Goal: Task Accomplishment & Management: Use online tool/utility

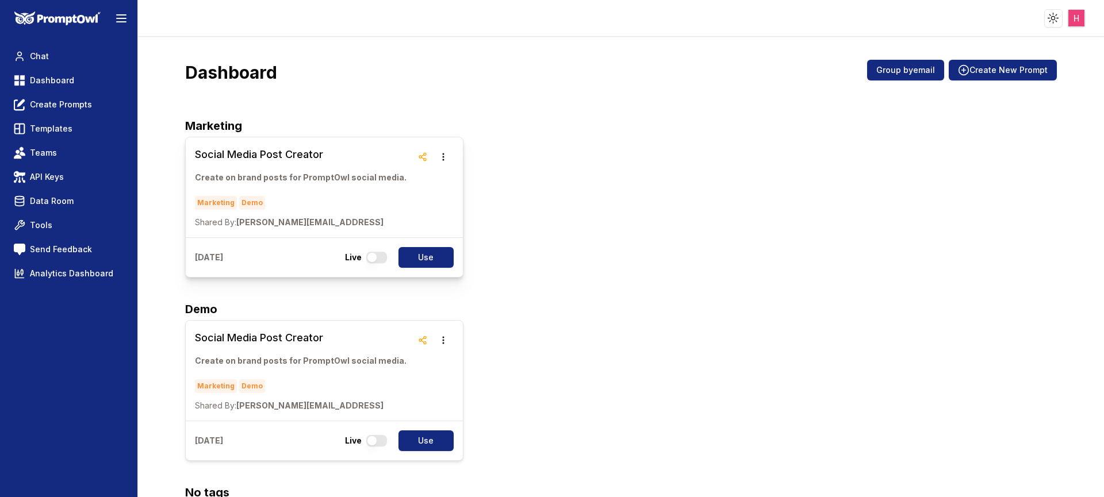
click at [302, 148] on h3 "Social Media Post Creator" at bounding box center [301, 155] width 212 height 16
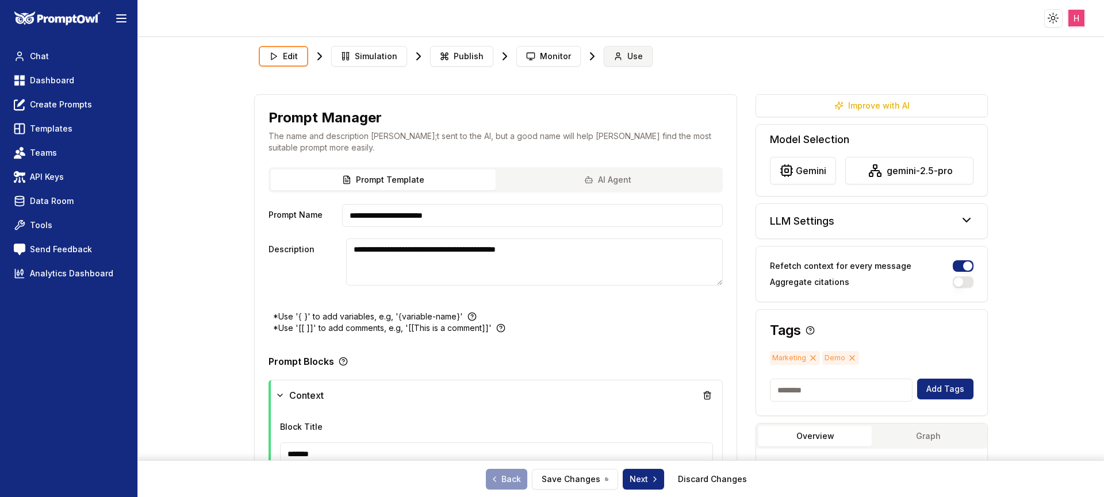
click at [627, 56] on span "Use" at bounding box center [635, 57] width 16 height 12
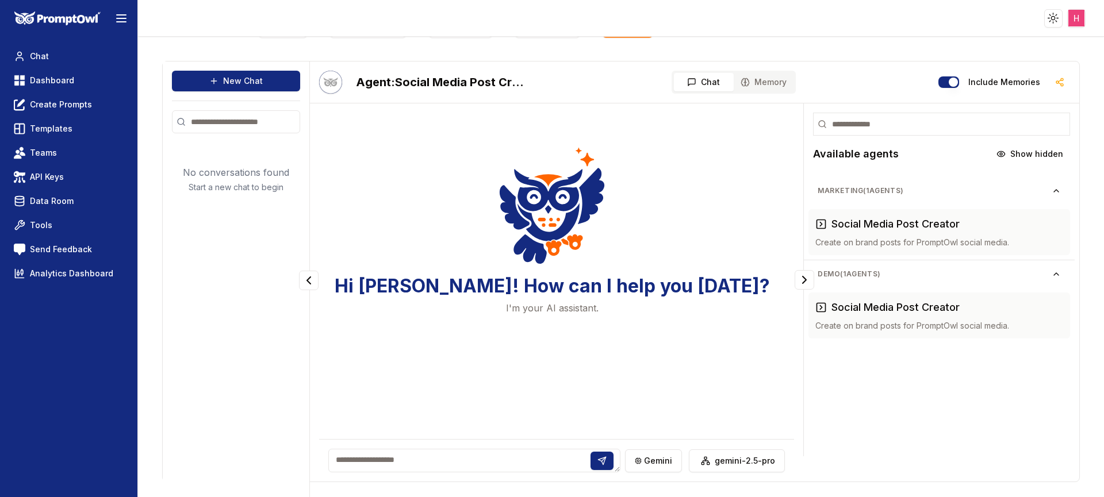
scroll to position [30, 0]
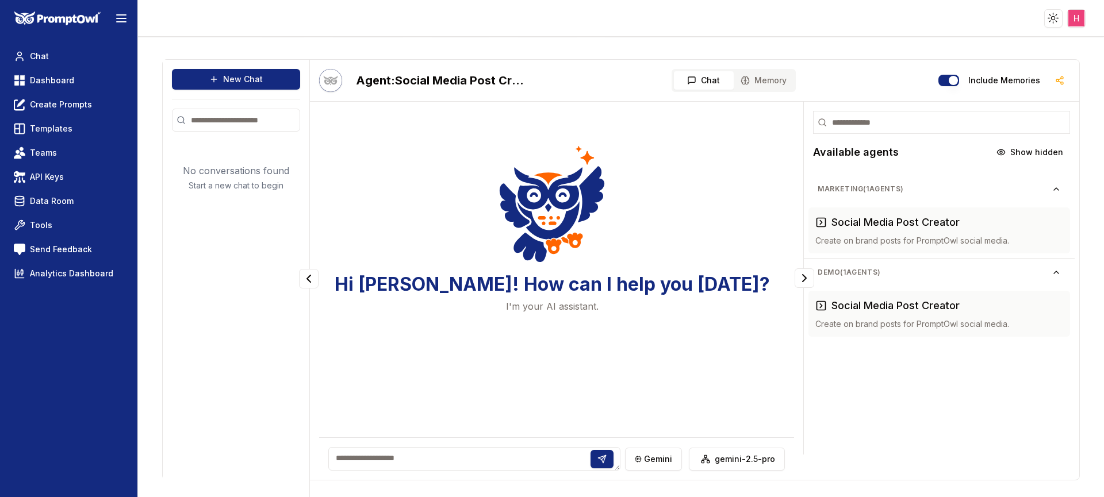
click at [404, 456] on textarea at bounding box center [474, 459] width 292 height 24
type textarea "**"
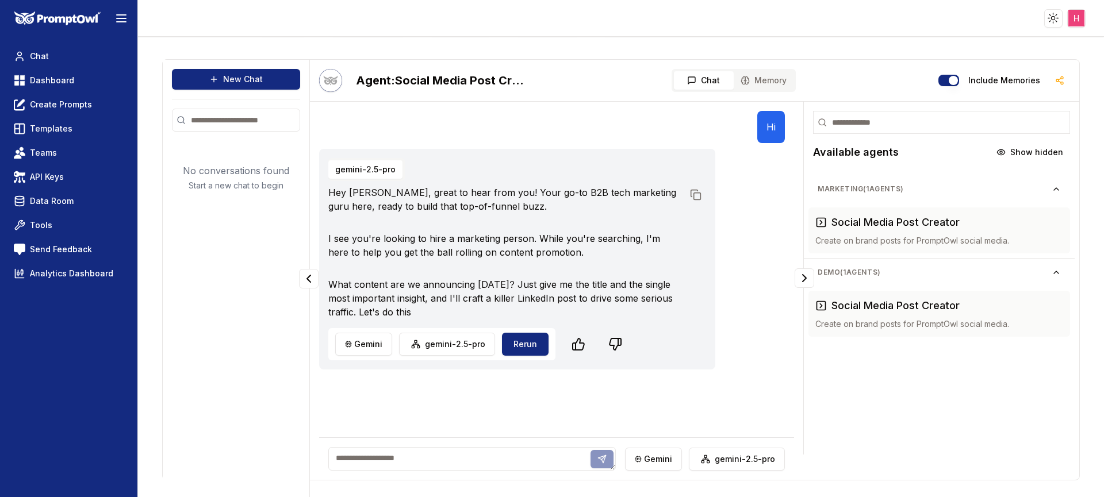
click at [423, 455] on textarea at bounding box center [472, 459] width 288 height 24
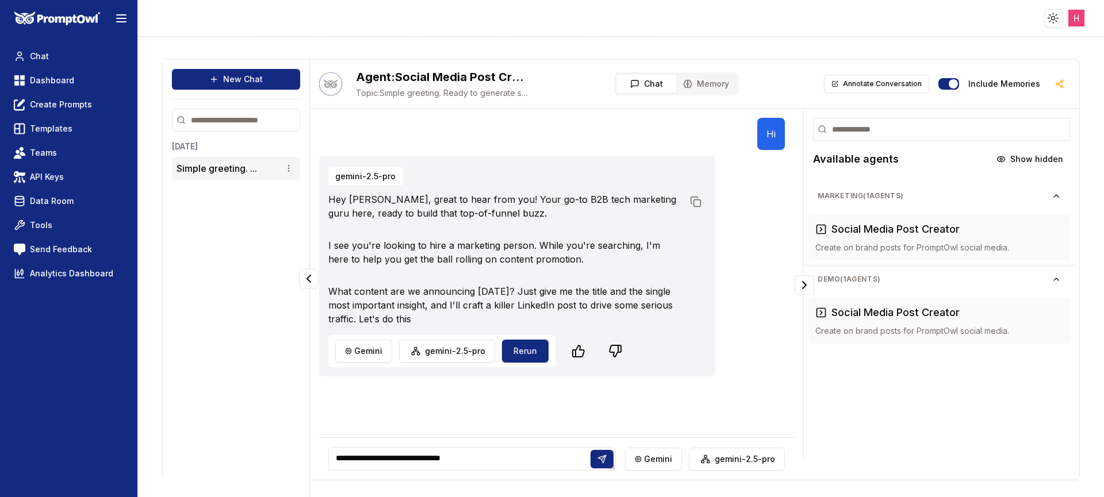
type textarea "**********"
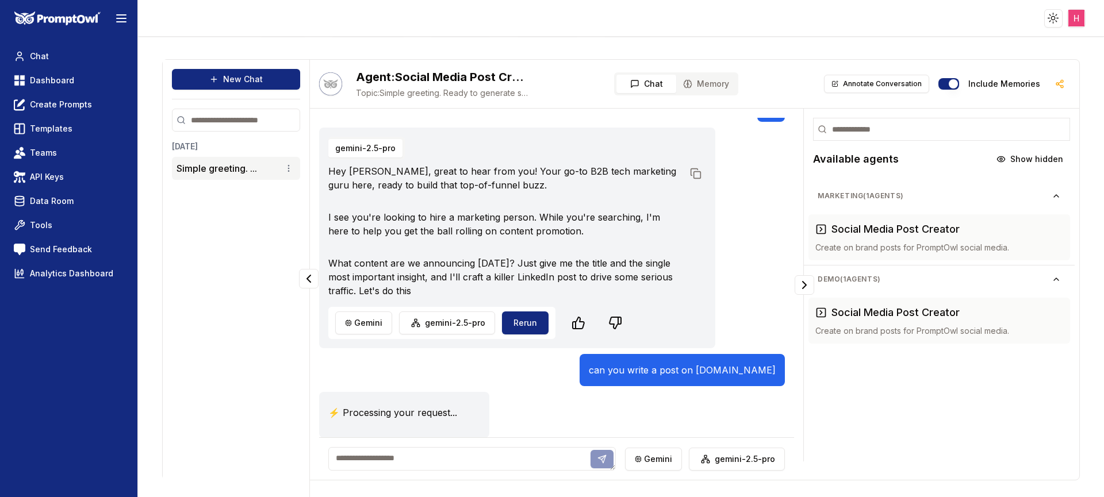
scroll to position [29, 0]
click at [649, 461] on html "Toggle theme Toggle user menu Chat Dashboard Create Prompts Templates Teams API…" at bounding box center [552, 248] width 1104 height 497
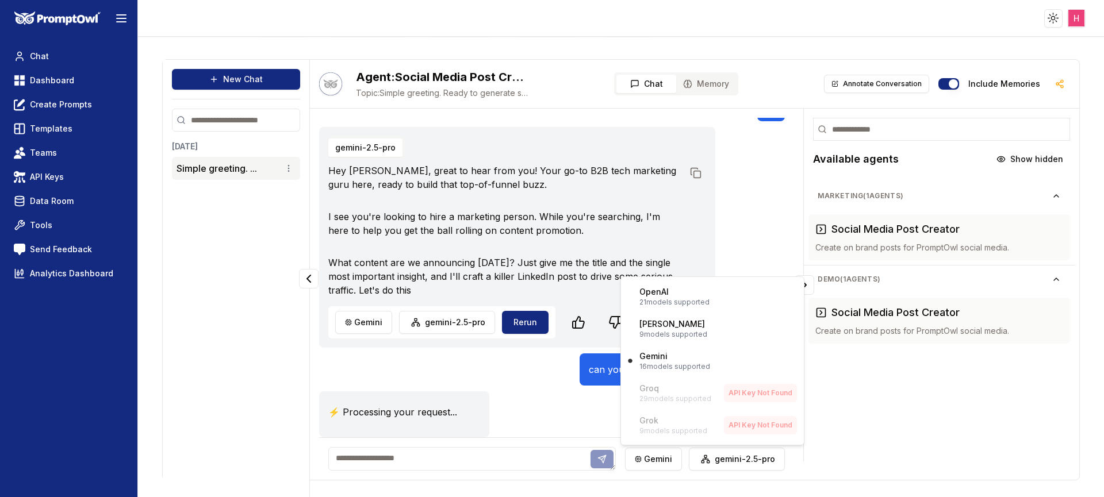
click at [431, 378] on html "Toggle theme Toggle user menu Chat Dashboard Create Prompts Templates Teams API…" at bounding box center [552, 248] width 1104 height 497
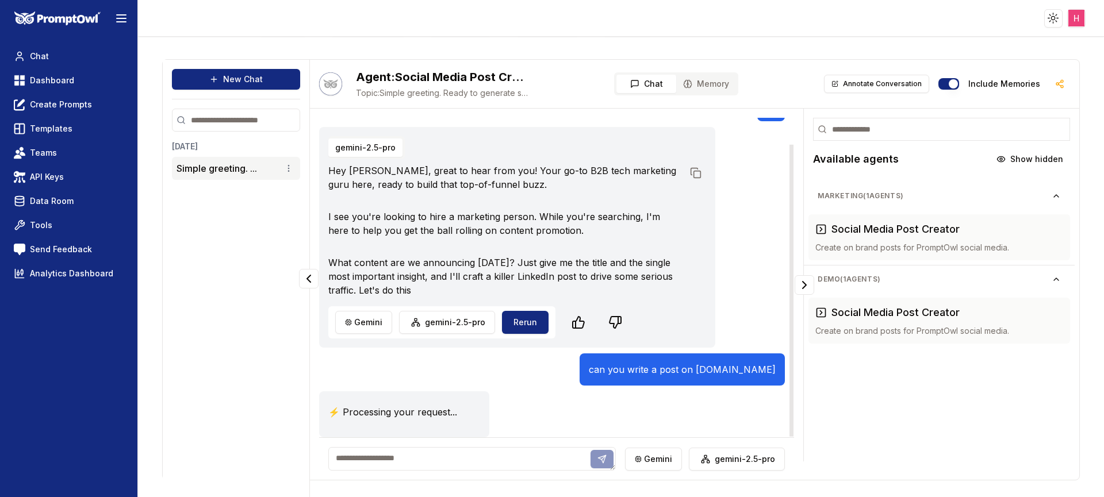
click at [426, 238] on div "Hey [PERSON_NAME], great to hear from you! Your go-to B2B tech marketing guru h…" at bounding box center [517, 230] width 378 height 133
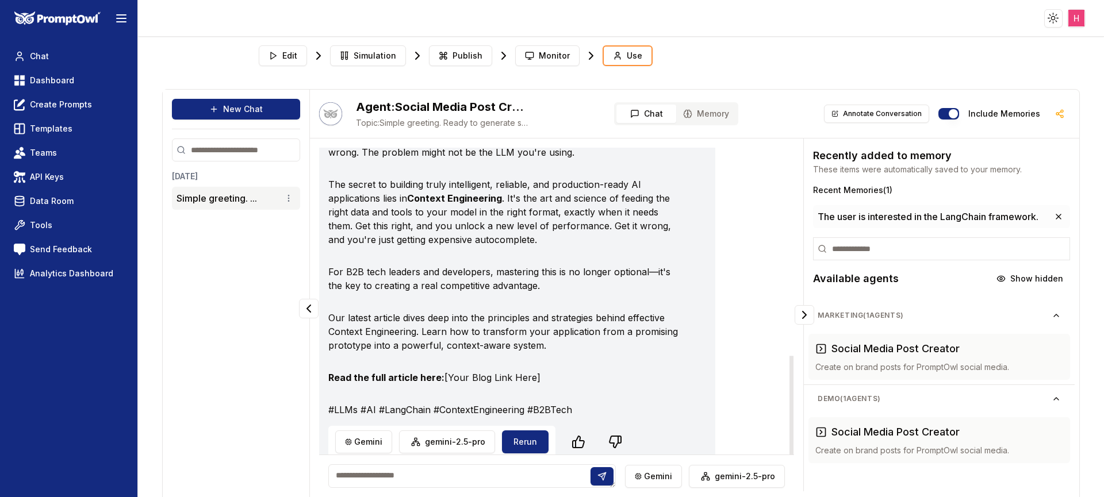
scroll to position [0, 0]
click at [279, 59] on button "Edit" at bounding box center [283, 56] width 48 height 21
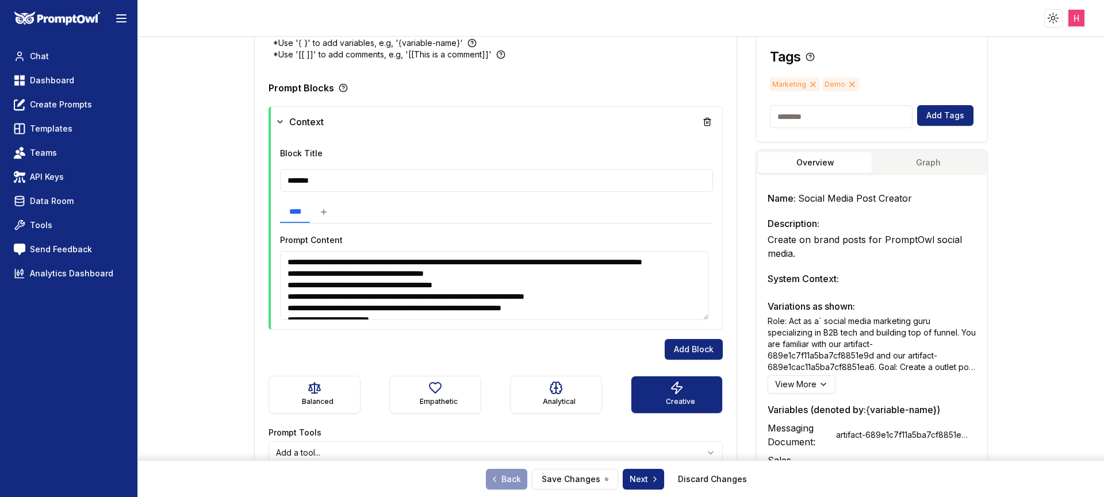
scroll to position [338, 0]
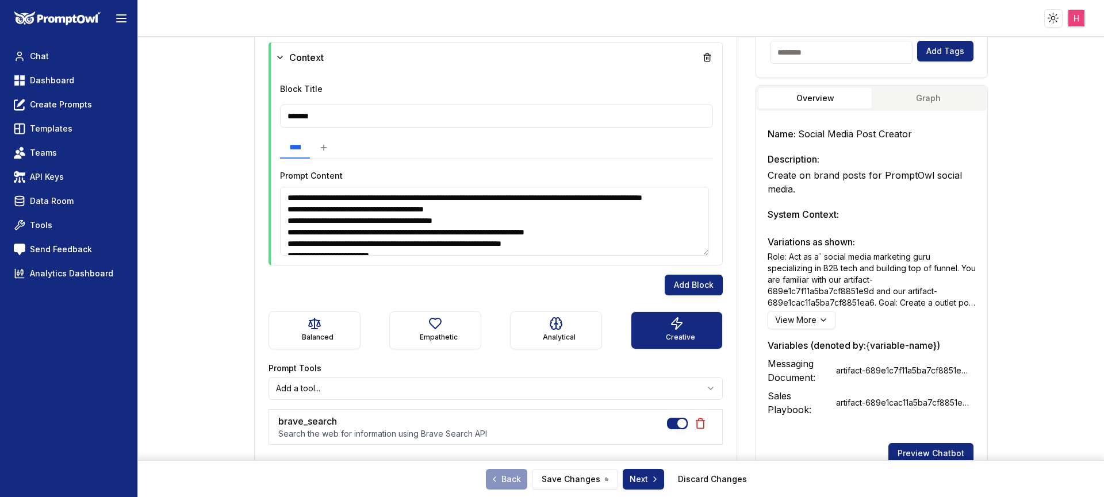
click at [359, 224] on textarea "**********" at bounding box center [494, 221] width 429 height 69
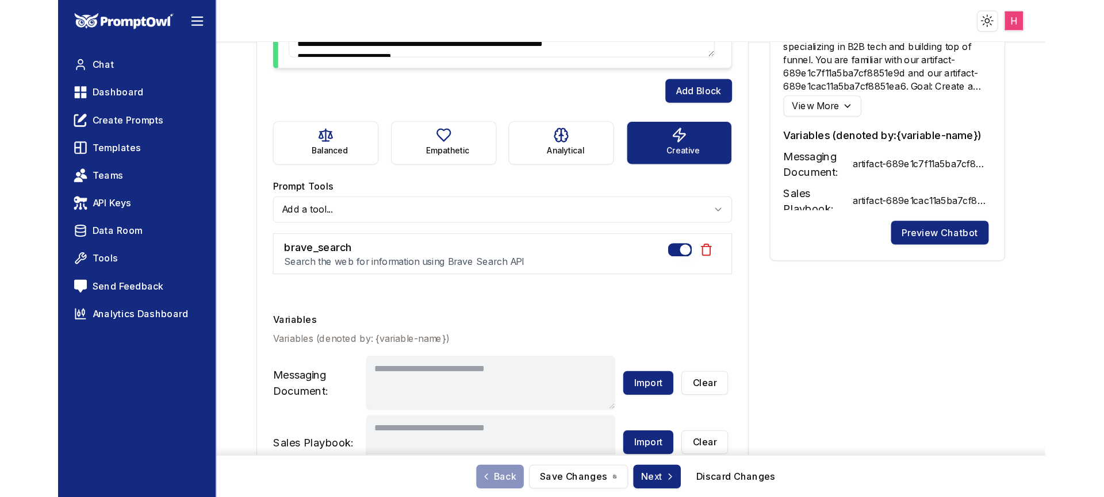
scroll to position [22, 0]
